Goal: Transaction & Acquisition: Book appointment/travel/reservation

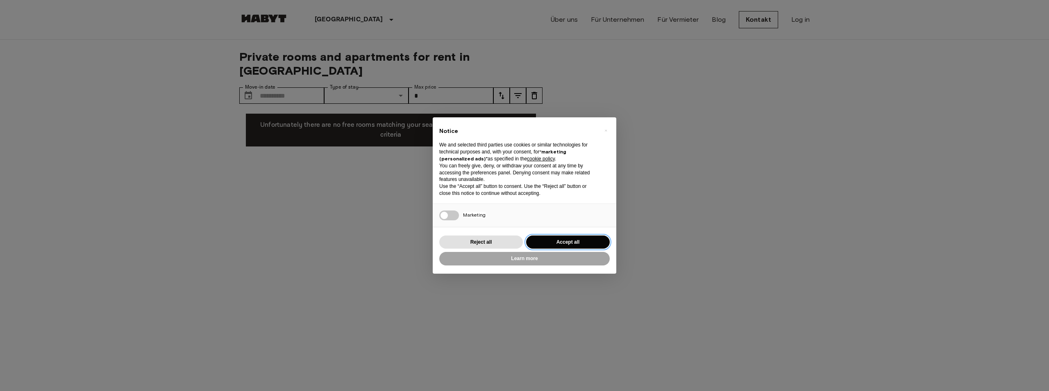
click at [580, 241] on button "Accept all" at bounding box center [568, 242] width 84 height 14
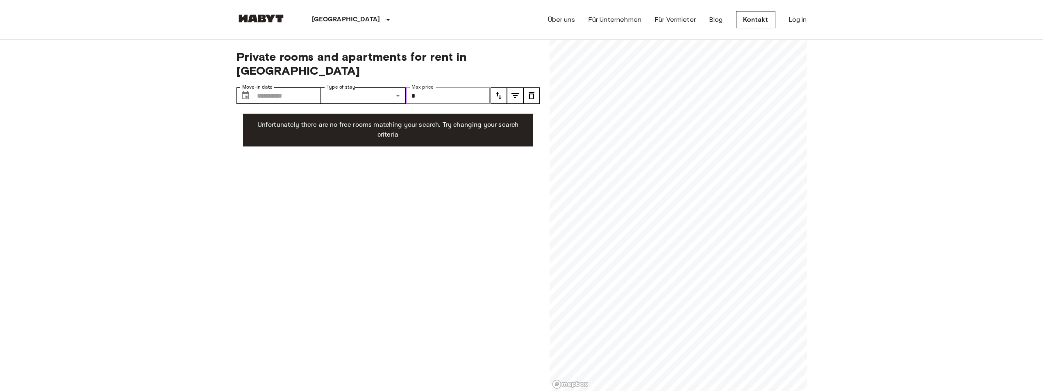
click at [451, 87] on input "*" at bounding box center [448, 95] width 85 height 16
type input "***"
click at [278, 87] on input "Move-in date" at bounding box center [289, 95] width 64 height 16
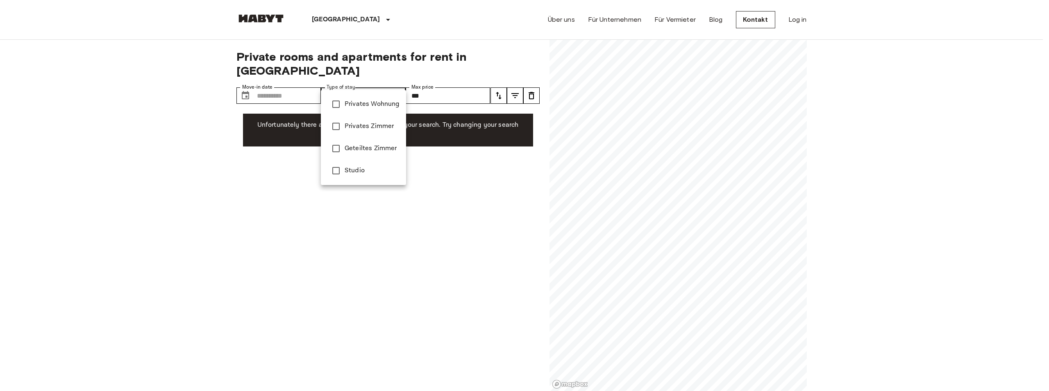
click at [435, 81] on div at bounding box center [524, 195] width 1049 height 391
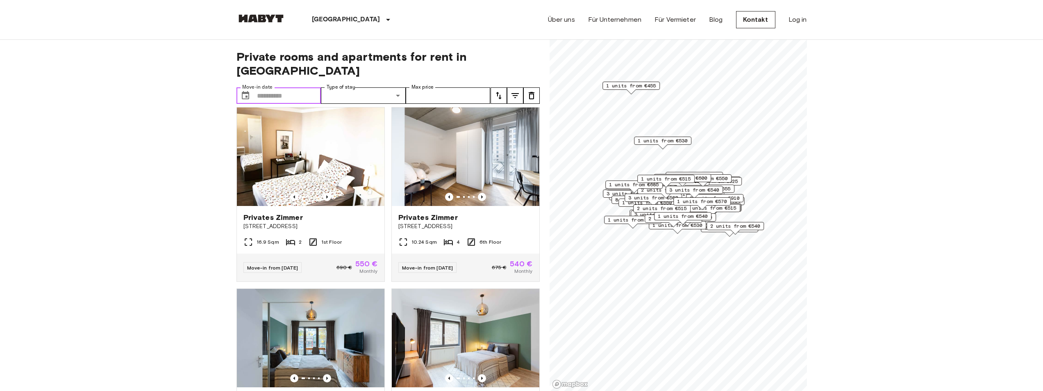
click at [289, 87] on input "Move-in date" at bounding box center [289, 95] width 64 height 16
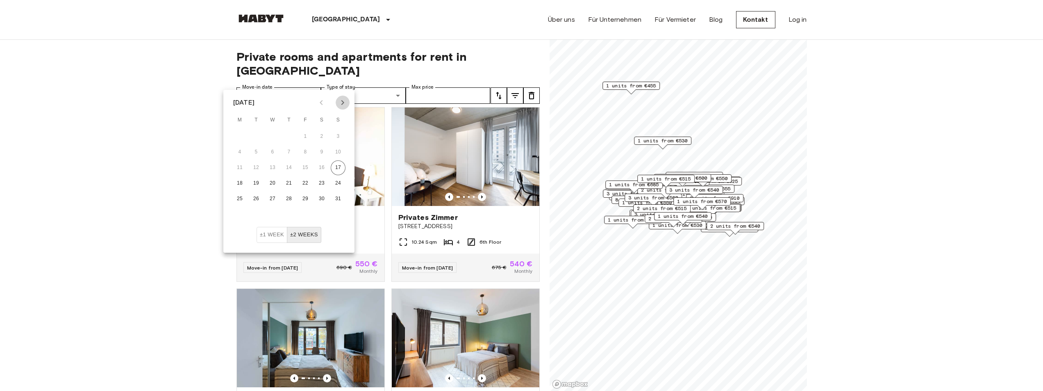
click at [346, 104] on icon "Next month" at bounding box center [343, 103] width 10 height 10
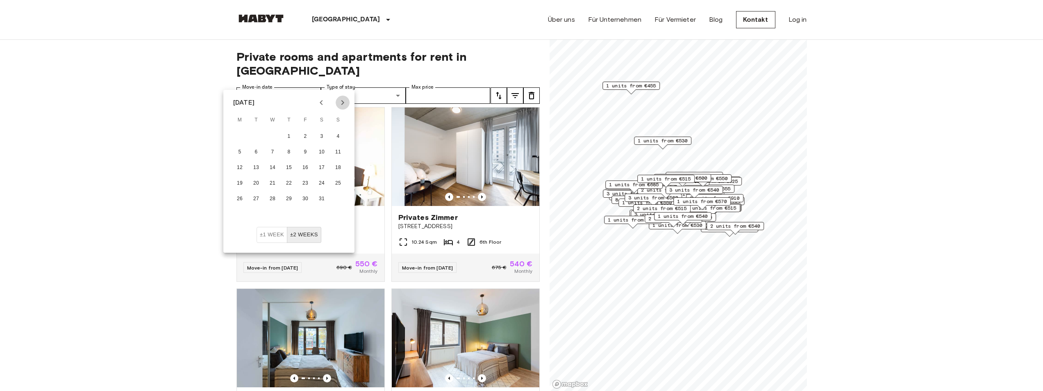
click at [346, 104] on icon "Next month" at bounding box center [343, 103] width 10 height 10
click at [318, 101] on icon "Previous month" at bounding box center [321, 103] width 10 height 10
click at [345, 100] on icon "Next month" at bounding box center [343, 103] width 10 height 10
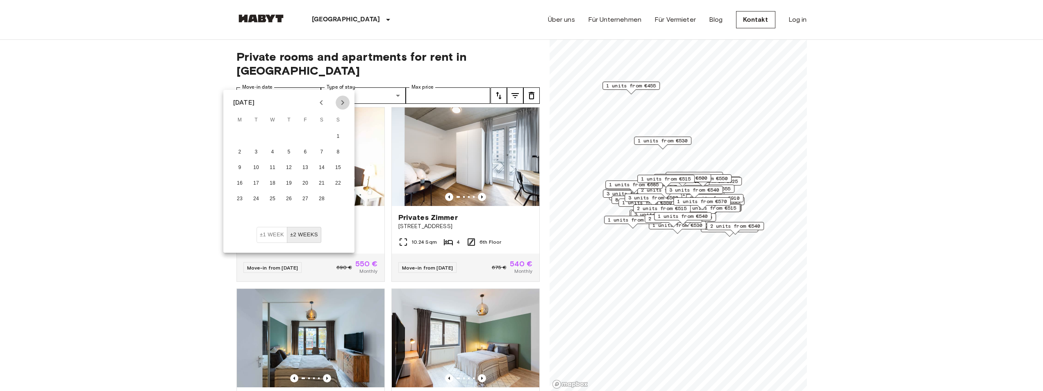
click at [345, 100] on icon "Next month" at bounding box center [343, 103] width 10 height 10
click at [325, 106] on icon "Previous month" at bounding box center [321, 103] width 10 height 10
click at [318, 199] on button "28" at bounding box center [321, 198] width 15 height 15
type input "**********"
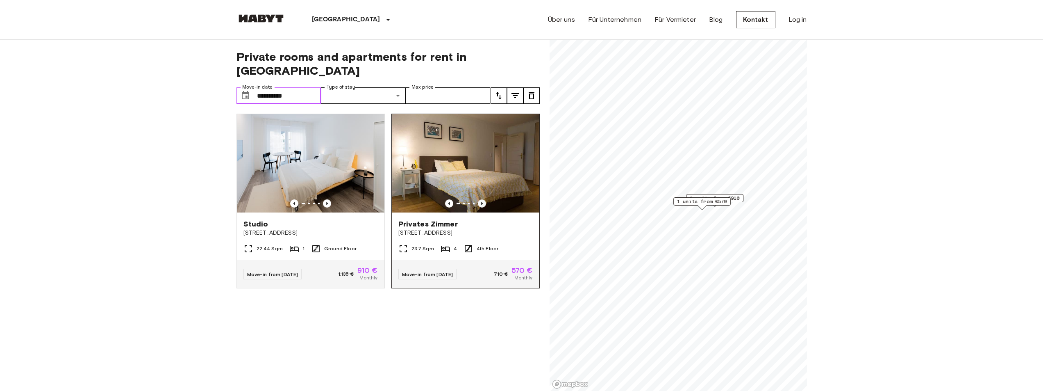
click at [478, 199] on icon "Previous image" at bounding box center [482, 203] width 8 height 8
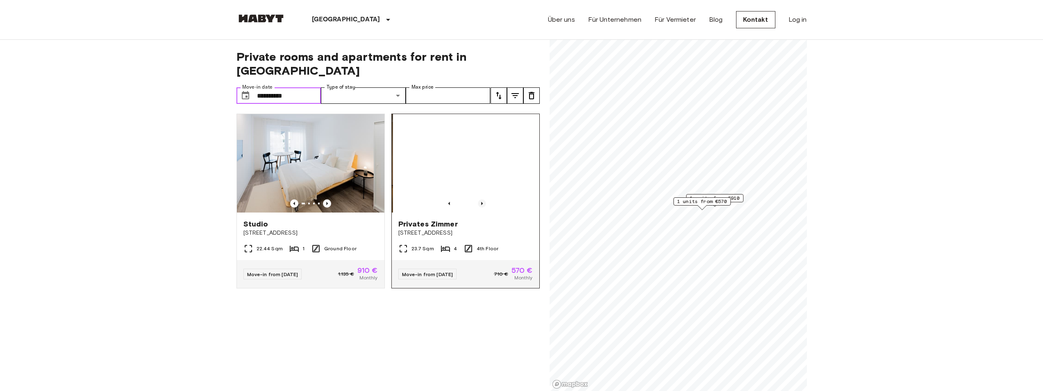
click at [478, 199] on icon "Previous image" at bounding box center [482, 203] width 8 height 8
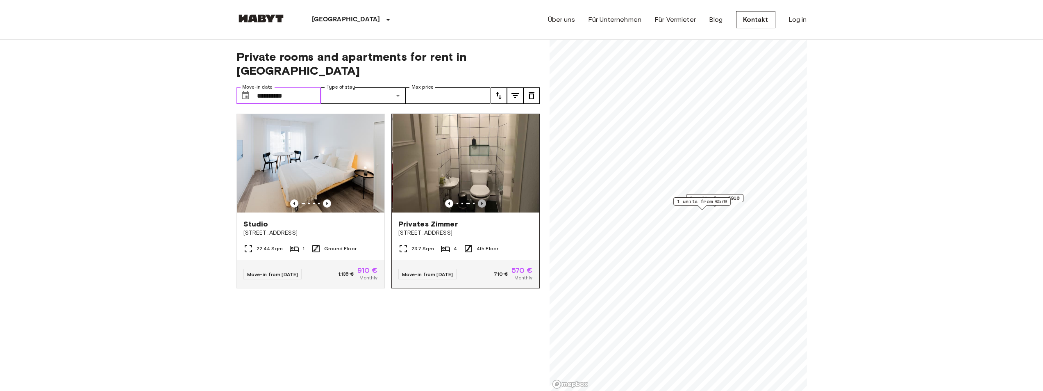
click at [478, 199] on icon "Previous image" at bounding box center [482, 203] width 8 height 8
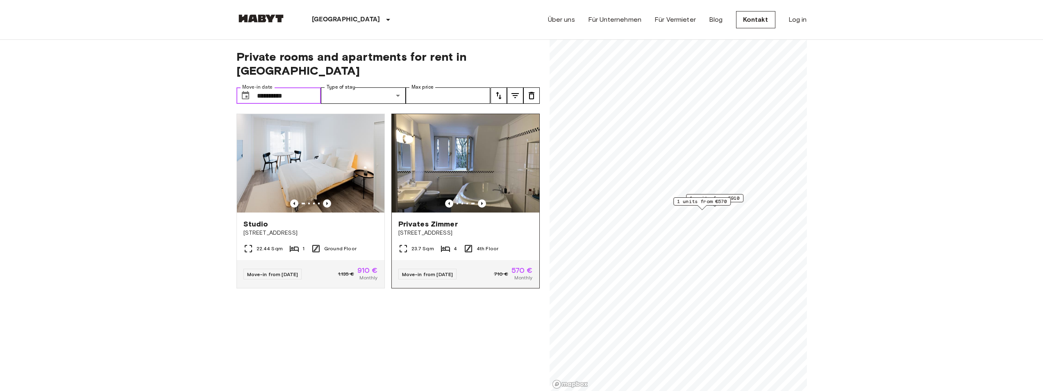
click at [444, 170] on img at bounding box center [466, 163] width 148 height 98
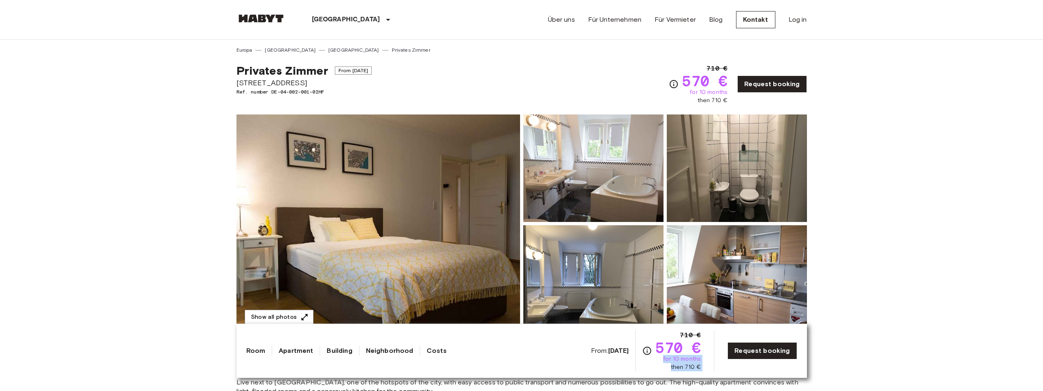
drag, startPoint x: 666, startPoint y: 359, endPoint x: 735, endPoint y: 369, distance: 70.0
click at [735, 369] on div "From: Mar 3 2026 710 € 570 € for 10 months then 710 € Request booking" at bounding box center [694, 350] width 206 height 41
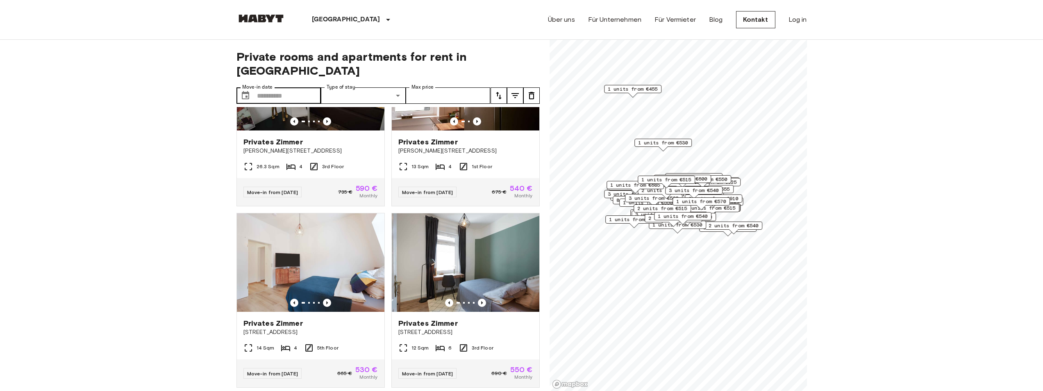
click at [270, 84] on label "Move-in date" at bounding box center [257, 87] width 30 height 7
click at [270, 87] on input "Move-in date" at bounding box center [289, 95] width 64 height 16
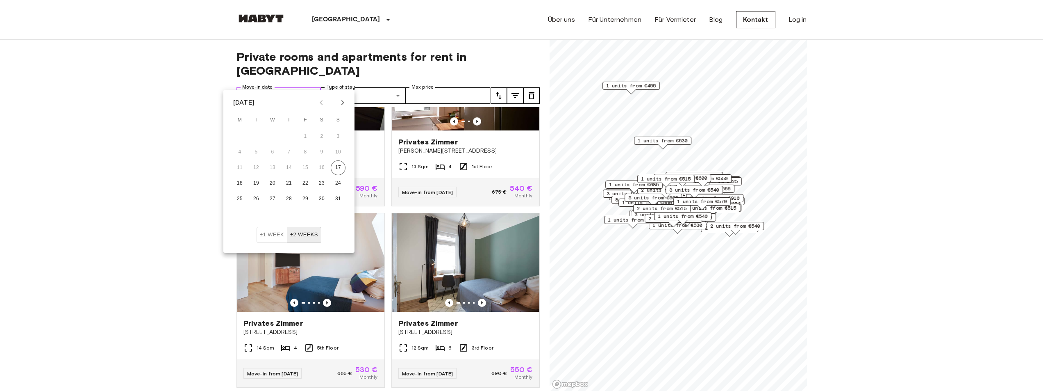
click at [268, 87] on input "Move-in date" at bounding box center [289, 95] width 64 height 16
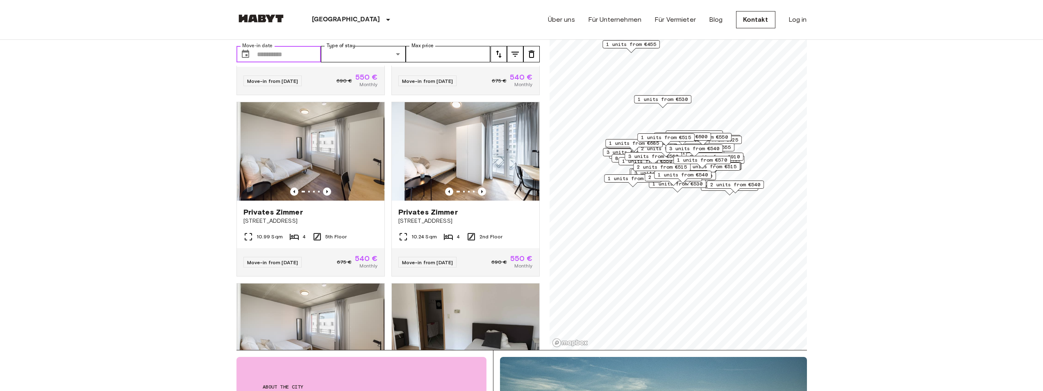
scroll to position [41, 0]
click at [527, 175] on img at bounding box center [466, 151] width 148 height 98
